Goal: Information Seeking & Learning: Learn about a topic

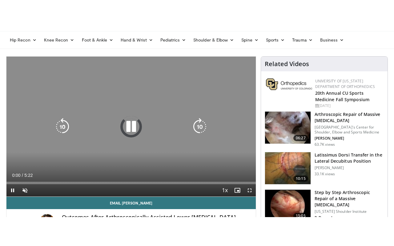
scroll to position [77, 0]
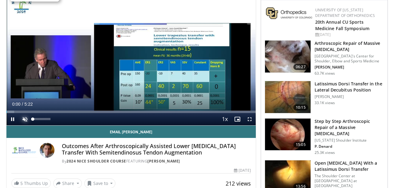
click at [29, 122] on span "Video Player" at bounding box center [25, 119] width 12 height 12
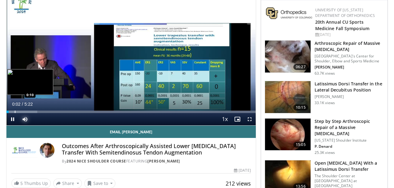
click at [14, 110] on div "Loaded : 12.30% 0:02 0:10" at bounding box center [130, 110] width 249 height 6
click at [8, 111] on div "Progress Bar" at bounding box center [8, 112] width 1 height 2
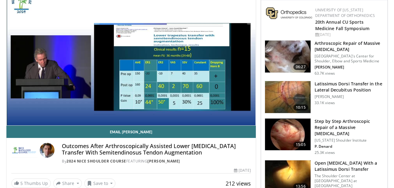
click at [10, 111] on div "10 seconds Tap to unmute" at bounding box center [130, 56] width 249 height 140
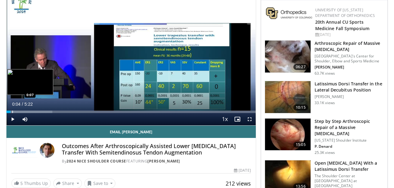
click at [12, 111] on div "Progress Bar" at bounding box center [12, 112] width 1 height 2
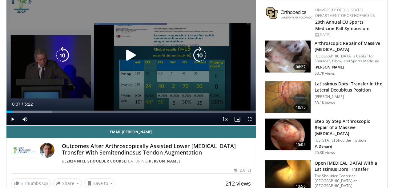
click at [105, 80] on div "10 seconds Tap to unmute" at bounding box center [130, 56] width 249 height 140
click at [110, 67] on div "10 seconds Tap to unmute" at bounding box center [130, 56] width 249 height 140
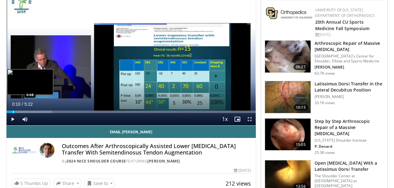
click at [13, 112] on div "Progress Bar" at bounding box center [13, 112] width 1 height 2
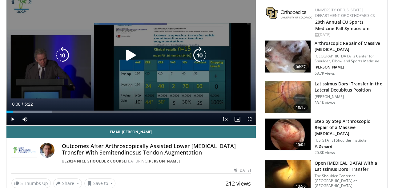
click at [129, 75] on div "10 seconds Tap to unmute" at bounding box center [130, 56] width 249 height 140
click at [136, 81] on div "10 seconds Tap to unmute" at bounding box center [130, 56] width 249 height 140
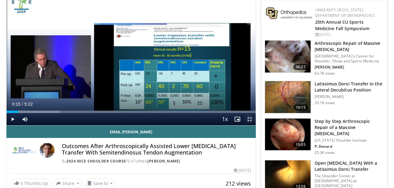
click at [249, 119] on span "Video Player" at bounding box center [249, 119] width 12 height 12
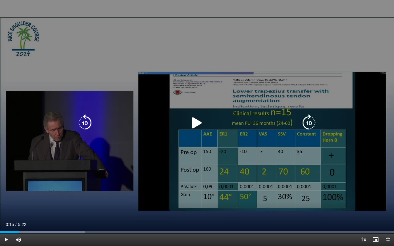
click at [198, 94] on div "10 seconds Tap to unmute" at bounding box center [197, 123] width 394 height 246
click at [339, 159] on div "10 seconds Tap to unmute" at bounding box center [197, 123] width 394 height 246
click at [224, 153] on div "10 seconds Tap to unmute" at bounding box center [197, 123] width 394 height 246
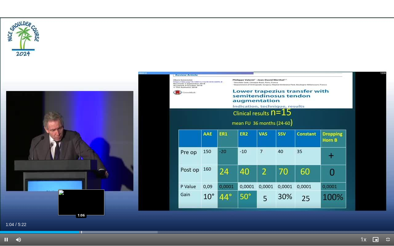
click at [81, 188] on div "Progress Bar" at bounding box center [81, 232] width 1 height 2
click at [88, 188] on div "Progress Bar" at bounding box center [88, 232] width 1 height 2
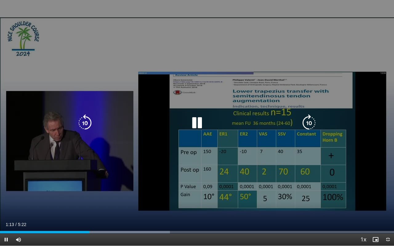
click at [93, 188] on div "10 seconds Tap to unmute" at bounding box center [197, 123] width 394 height 246
click at [99, 188] on div "10 seconds Tap to unmute" at bounding box center [197, 123] width 394 height 246
click at [91, 188] on div "10 seconds Tap to unmute" at bounding box center [197, 123] width 394 height 246
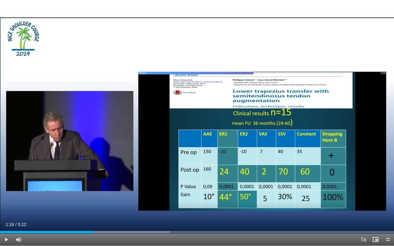
click at [91, 188] on div "10 seconds Tap to unmute" at bounding box center [197, 123] width 394 height 246
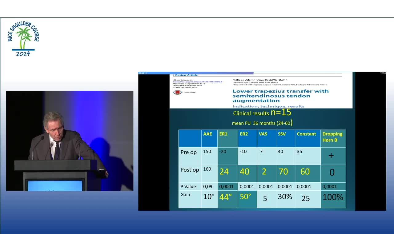
click at [91, 188] on div "10 seconds Tap to unmute" at bounding box center [197, 123] width 394 height 246
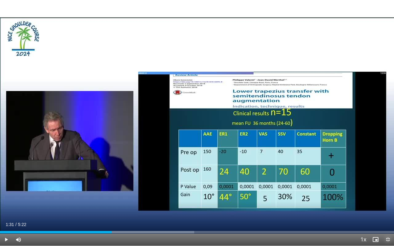
click at [388, 188] on span "Video Player" at bounding box center [388, 240] width 12 height 12
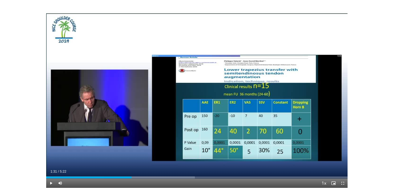
scroll to position [217, 0]
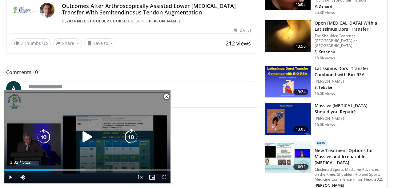
click at [81, 138] on icon "Video Player" at bounding box center [87, 137] width 17 height 17
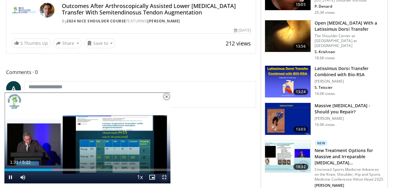
click at [165, 177] on span "Video Player" at bounding box center [164, 177] width 12 height 12
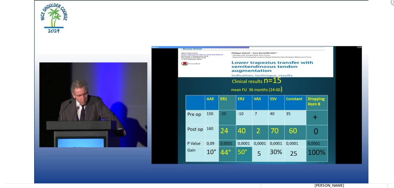
scroll to position [77, 0]
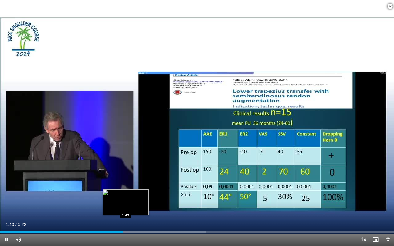
click at [126, 188] on div "Progress Bar" at bounding box center [126, 232] width 1 height 2
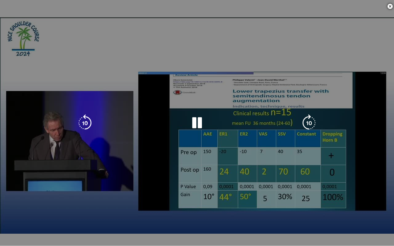
click at [129, 188] on video-js "**********" at bounding box center [197, 123] width 394 height 246
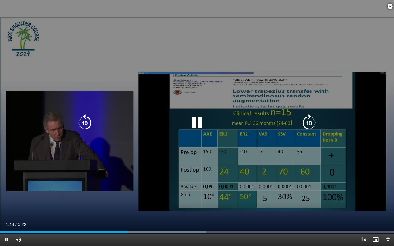
click at [113, 188] on div "10 seconds Tap to unmute" at bounding box center [197, 123] width 394 height 246
click at [107, 188] on div "10 seconds Tap to unmute" at bounding box center [197, 123] width 394 height 246
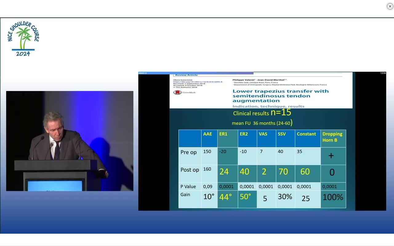
click at [107, 188] on div "10 seconds Tap to unmute" at bounding box center [197, 123] width 394 height 246
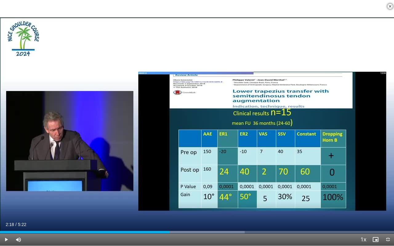
click at [107, 188] on div "10 seconds Tap to unmute" at bounding box center [197, 123] width 394 height 246
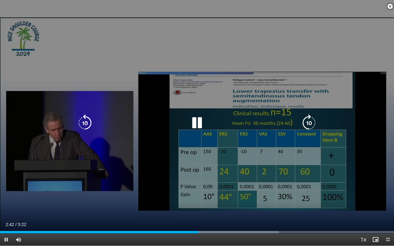
click at [120, 168] on div "10 seconds Tap to unmute" at bounding box center [197, 123] width 394 height 246
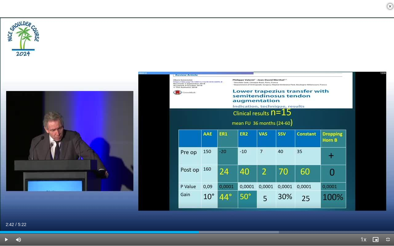
click at [120, 168] on div "10 seconds Tap to unmute" at bounding box center [197, 123] width 394 height 246
click at [387, 188] on span "Video Player" at bounding box center [388, 240] width 12 height 12
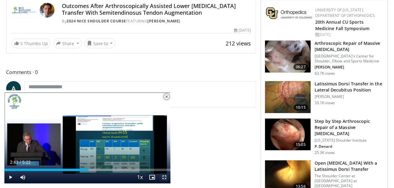
click at [161, 176] on span "Video Player" at bounding box center [164, 177] width 12 height 12
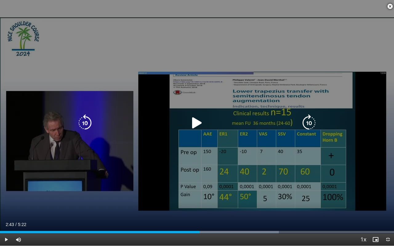
click at [196, 125] on icon "Video Player" at bounding box center [196, 122] width 17 height 17
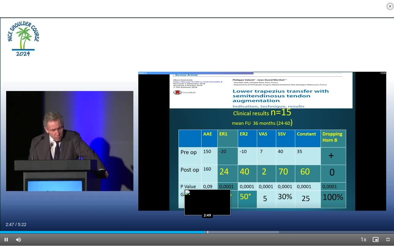
click at [207, 188] on div "Progress Bar" at bounding box center [207, 232] width 1 height 2
click at [210, 188] on div "Progress Bar" at bounding box center [210, 232] width 1 height 2
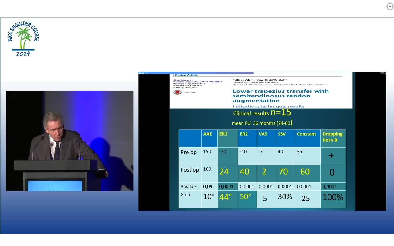
click at [215, 188] on div "10 seconds Tap to unmute" at bounding box center [197, 123] width 394 height 246
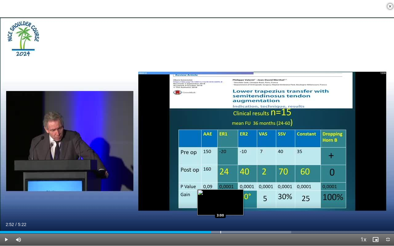
click at [220, 188] on div "Loaded : 73.89% 2:52 3:00" at bounding box center [197, 231] width 394 height 6
click at [215, 188] on div "Loaded : 76.97% 3:00 2:55" at bounding box center [197, 231] width 394 height 6
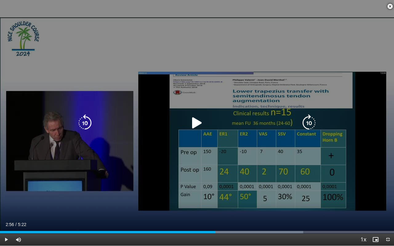
click at [200, 153] on div "10 seconds Tap to unmute" at bounding box center [197, 123] width 394 height 246
click at [150, 147] on div "10 seconds Tap to unmute" at bounding box center [197, 123] width 394 height 246
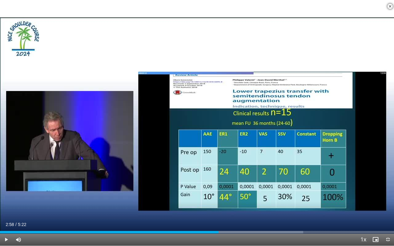
click at [150, 147] on div "10 seconds Tap to unmute" at bounding box center [197, 123] width 394 height 246
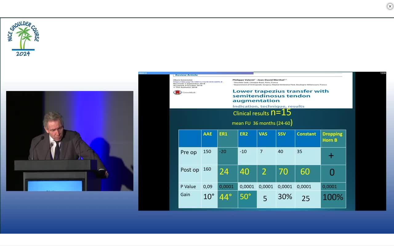
click at [150, 147] on div "10 seconds Tap to unmute" at bounding box center [197, 123] width 394 height 246
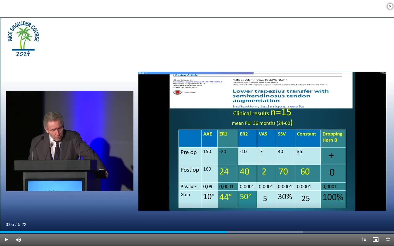
click at [150, 147] on div "10 seconds Tap to unmute" at bounding box center [197, 123] width 394 height 246
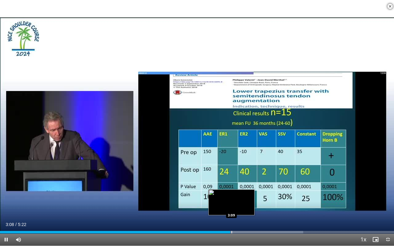
click at [231, 188] on div "Progress Bar" at bounding box center [231, 232] width 1 height 2
click at [235, 188] on div "Progress Bar" at bounding box center [235, 232] width 1 height 2
click at [240, 188] on div "10 seconds Tap to unmute" at bounding box center [197, 123] width 394 height 246
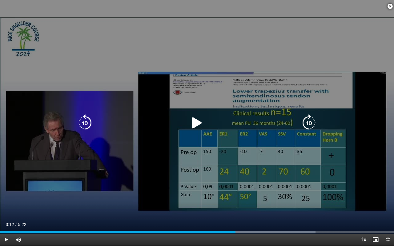
click at [240, 188] on div "10 seconds Tap to unmute" at bounding box center [197, 123] width 394 height 246
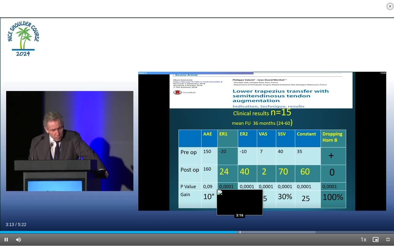
click at [240, 188] on div "Progress Bar" at bounding box center [240, 232] width 1 height 2
click at [243, 188] on div "Progress Bar" at bounding box center [243, 232] width 1 height 2
click at [246, 188] on div "Progress Bar" at bounding box center [246, 232] width 1 height 2
click at [245, 188] on div "Progress Bar" at bounding box center [245, 232] width 1 height 2
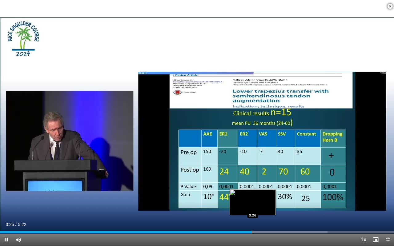
click at [253, 188] on div "Progress Bar" at bounding box center [253, 232] width 1 height 2
click at [255, 188] on div "Progress Bar" at bounding box center [255, 232] width 1 height 2
click at [258, 188] on div "Progress Bar" at bounding box center [258, 232] width 1 height 2
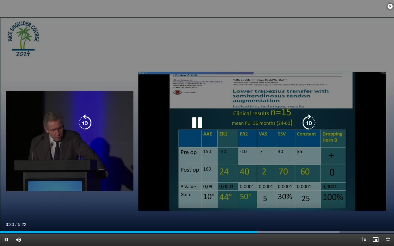
click at [0, 0] on div "Progress Bar" at bounding box center [0, 0] width 0 height 0
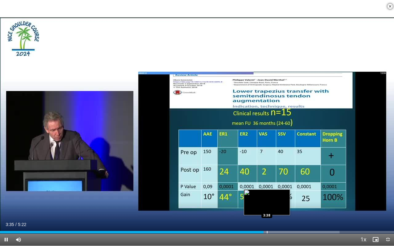
click at [267, 188] on div "Progress Bar" at bounding box center [267, 232] width 1 height 2
click at [271, 188] on div "Progress Bar" at bounding box center [271, 232] width 1 height 2
click at [272, 188] on div "Progress Bar" at bounding box center [272, 232] width 1 height 2
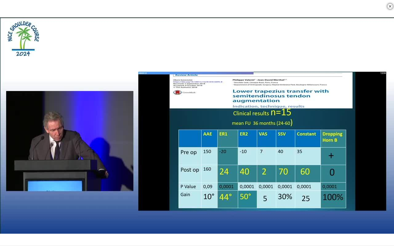
click at [276, 188] on div "10 seconds Tap to unmute" at bounding box center [197, 123] width 394 height 246
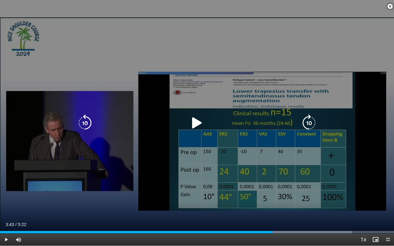
click at [267, 188] on div "10 seconds Tap to unmute" at bounding box center [197, 123] width 394 height 246
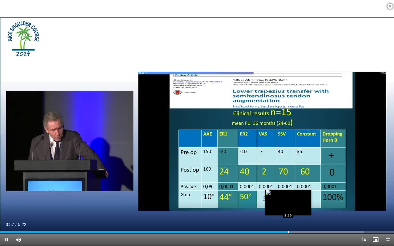
click at [288, 188] on div "Progress Bar" at bounding box center [288, 232] width 1 height 2
click at [285, 188] on div "Loaded : 92.37% 3:57 3:52" at bounding box center [197, 231] width 394 height 6
click at [282, 188] on div "Loaded : 93.14% 3:54 3:50" at bounding box center [197, 231] width 394 height 6
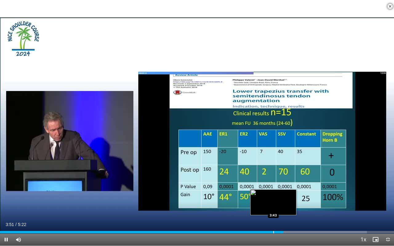
click at [273, 188] on div "Progress Bar" at bounding box center [273, 232] width 1 height 2
click at [282, 188] on div "Progress Bar" at bounding box center [282, 232] width 1 height 2
click at [284, 188] on div "Progress Bar" at bounding box center [284, 232] width 1 height 2
click at [279, 188] on div "Progress Bar" at bounding box center [279, 232] width 1 height 2
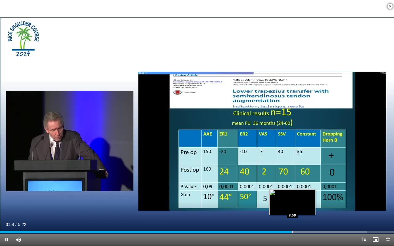
click at [292, 188] on div "Progress Bar" at bounding box center [292, 232] width 1 height 2
click at [296, 188] on div "Progress Bar" at bounding box center [296, 232] width 1 height 2
click at [299, 188] on div "Progress Bar" at bounding box center [299, 232] width 1 height 2
click at [303, 188] on div "Progress Bar" at bounding box center [303, 232] width 1 height 2
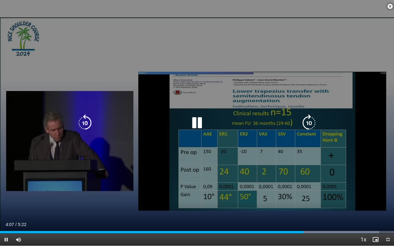
click at [306, 188] on div "Progress Bar" at bounding box center [322, 232] width 113 height 2
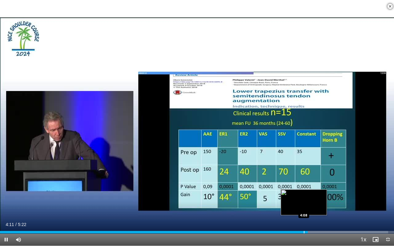
click at [304, 188] on div "Progress Bar" at bounding box center [304, 232] width 1 height 2
click at [299, 188] on div "Progress Bar" at bounding box center [299, 232] width 1 height 2
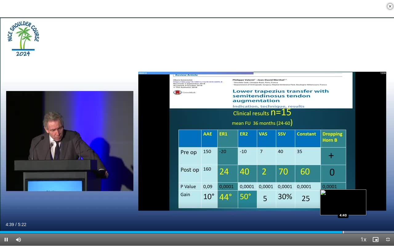
click at [343, 188] on div "Progress Bar" at bounding box center [343, 232] width 1 height 2
click at [347, 188] on div "Progress Bar" at bounding box center [347, 232] width 1 height 2
click at [350, 188] on div "Progress Bar" at bounding box center [350, 232] width 1 height 2
click at [362, 188] on div "Progress Bar" at bounding box center [362, 232] width 1 height 2
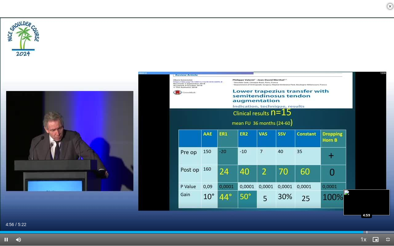
click at [367, 188] on div "Progress Bar" at bounding box center [367, 232] width 1 height 2
click at [370, 188] on div "Progress Bar" at bounding box center [370, 232] width 1 height 2
click at [374, 188] on div "Progress Bar" at bounding box center [374, 232] width 1 height 2
click at [378, 188] on div "Progress Bar" at bounding box center [378, 232] width 1 height 2
click at [382, 188] on div "Progress Bar" at bounding box center [382, 232] width 1 height 2
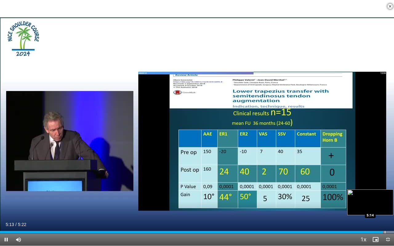
click at [385, 188] on div "Loaded : 100.00% 5:13 5:14" at bounding box center [197, 231] width 394 height 6
click at [389, 188] on span "Video Player" at bounding box center [388, 240] width 12 height 12
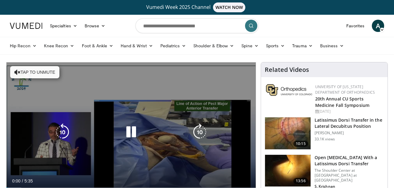
click at [125, 124] on icon "Video Player" at bounding box center [130, 132] width 17 height 17
